Goal: Transaction & Acquisition: Purchase product/service

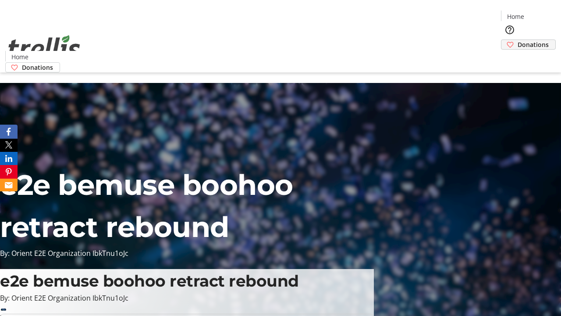
click at [518, 40] on span "Donations" at bounding box center [533, 44] width 31 height 9
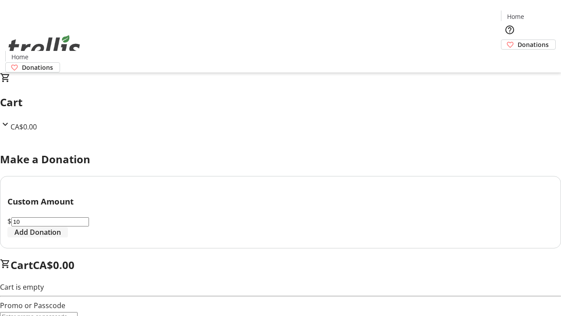
click at [61, 237] on span "Add Donation" at bounding box center [37, 232] width 46 height 11
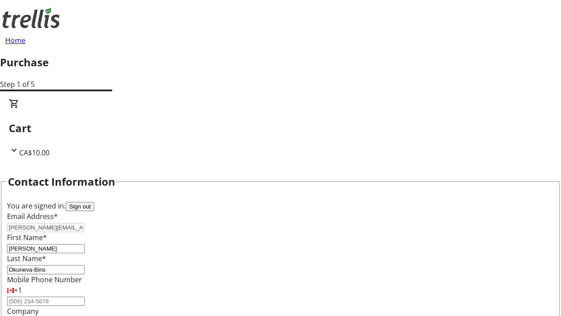
select select "CA"
select select "BC"
type input "Kelowna"
type input "V1Y 0C2"
